Goal: Find specific page/section: Find specific page/section

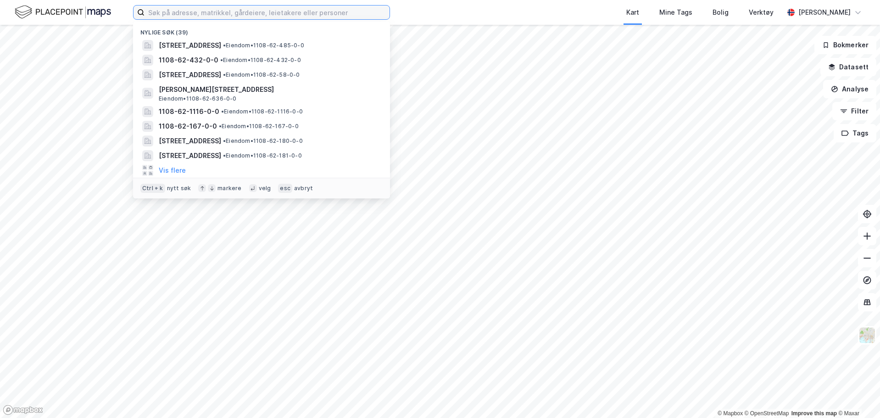
click at [235, 13] on input at bounding box center [267, 13] width 245 height 14
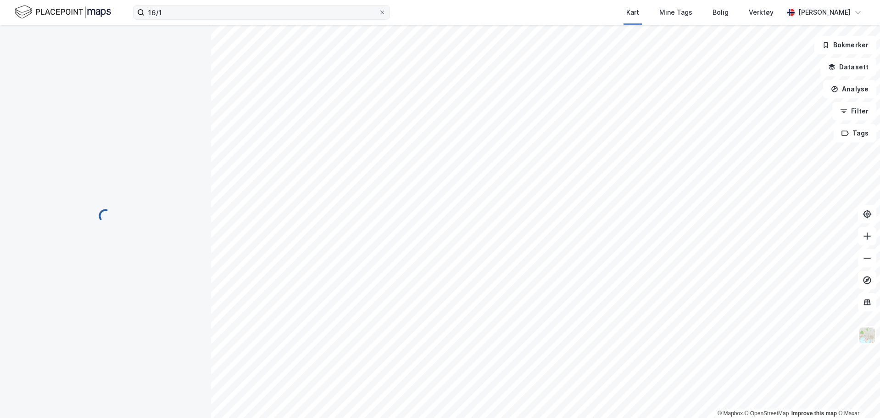
click at [218, 19] on label "16/1" at bounding box center [261, 12] width 257 height 15
click at [218, 19] on input "16/1" at bounding box center [262, 13] width 234 height 14
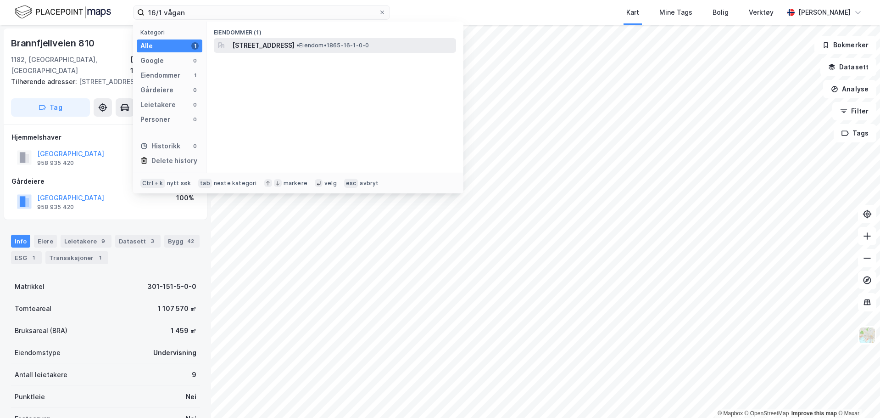
click at [295, 43] on span "[STREET_ADDRESS]" at bounding box center [263, 45] width 62 height 11
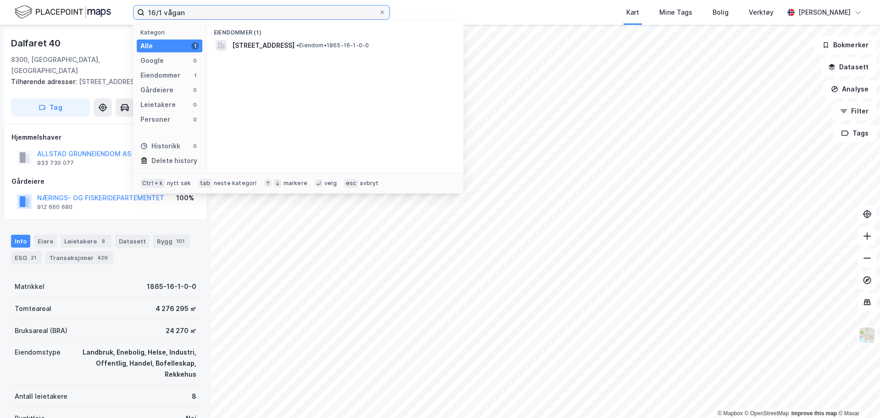
click at [211, 8] on input "16/1 vågan" at bounding box center [262, 13] width 234 height 14
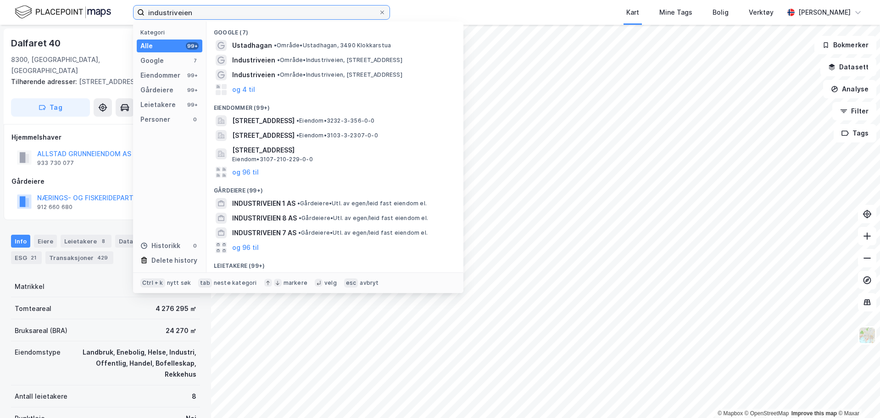
type input "industriveien"
